Goal: Transaction & Acquisition: Purchase product/service

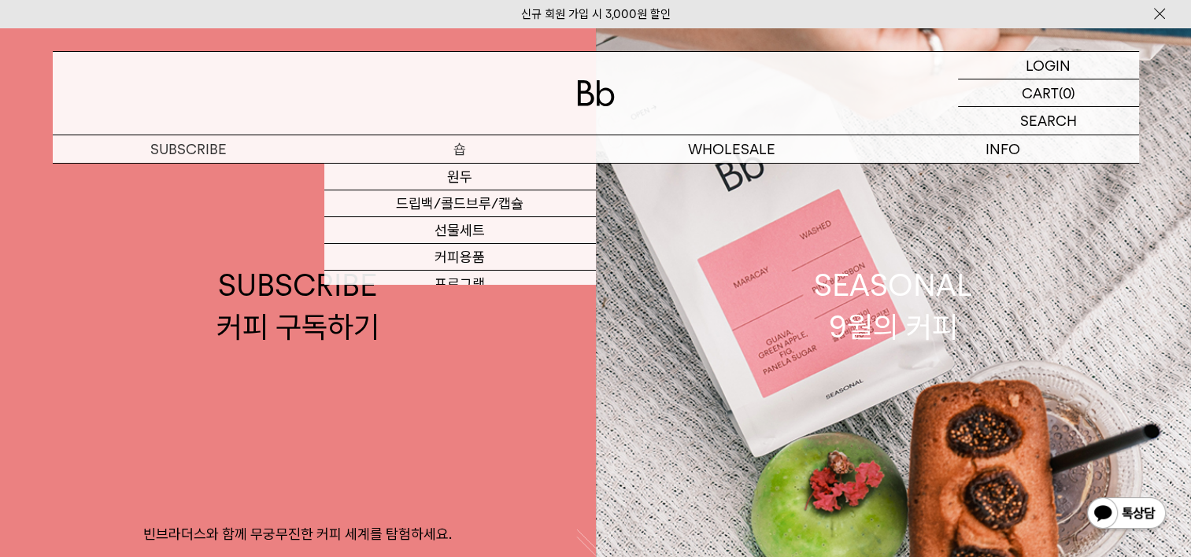
click at [459, 145] on p "숍" at bounding box center [459, 149] width 271 height 28
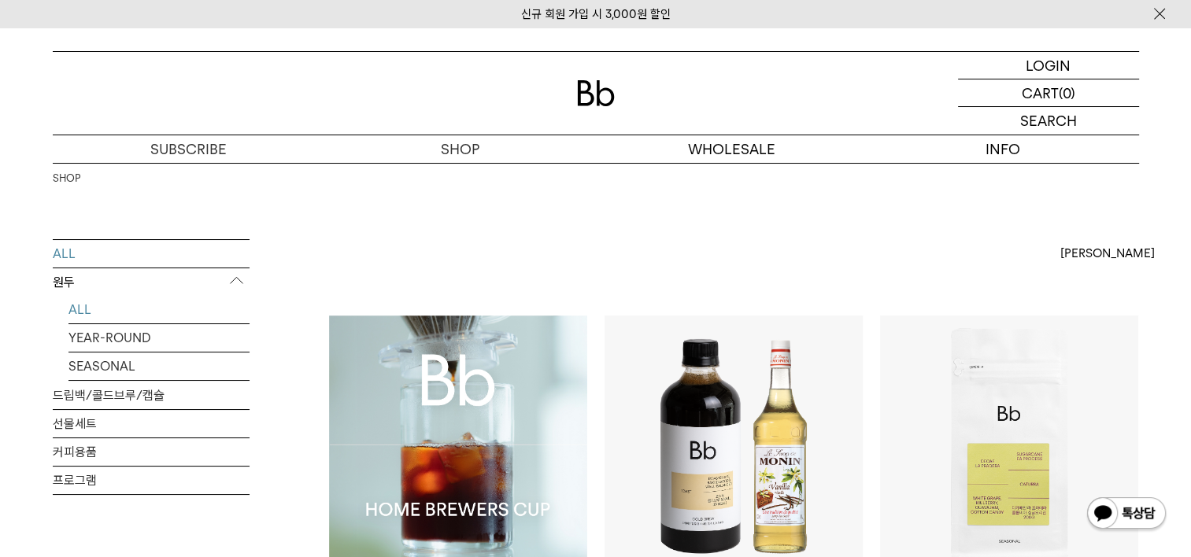
click at [83, 308] on link "ALL" at bounding box center [158, 310] width 181 height 28
